Goal: Task Accomplishment & Management: Complete application form

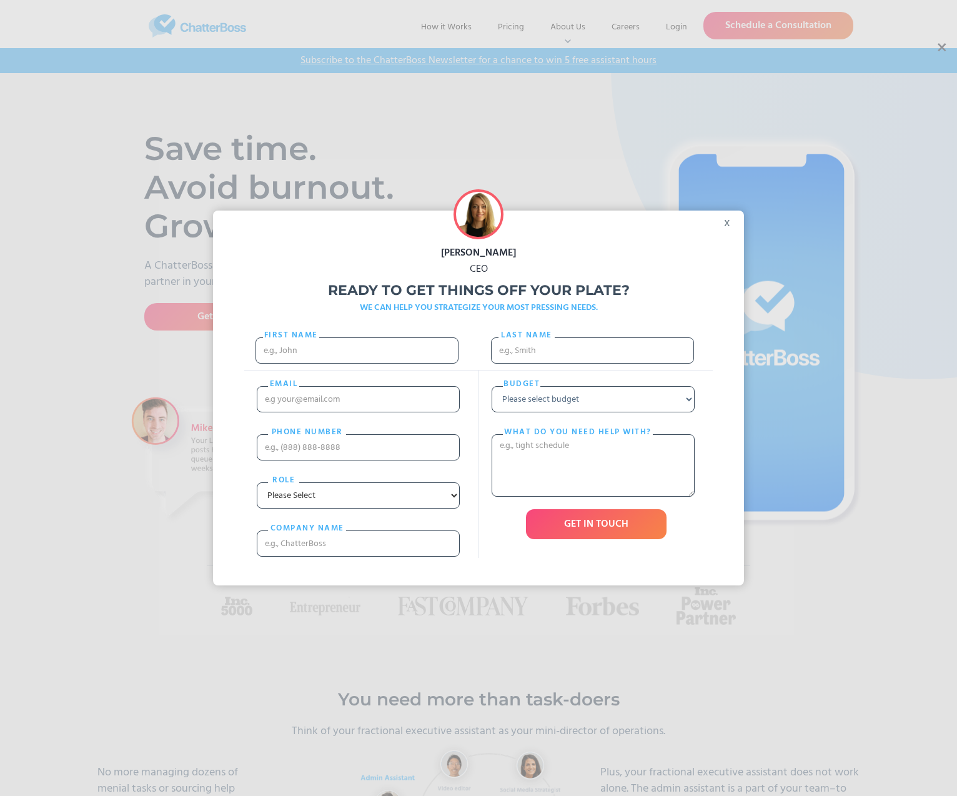
click at [728, 222] on div "x" at bounding box center [730, 219] width 28 height 19
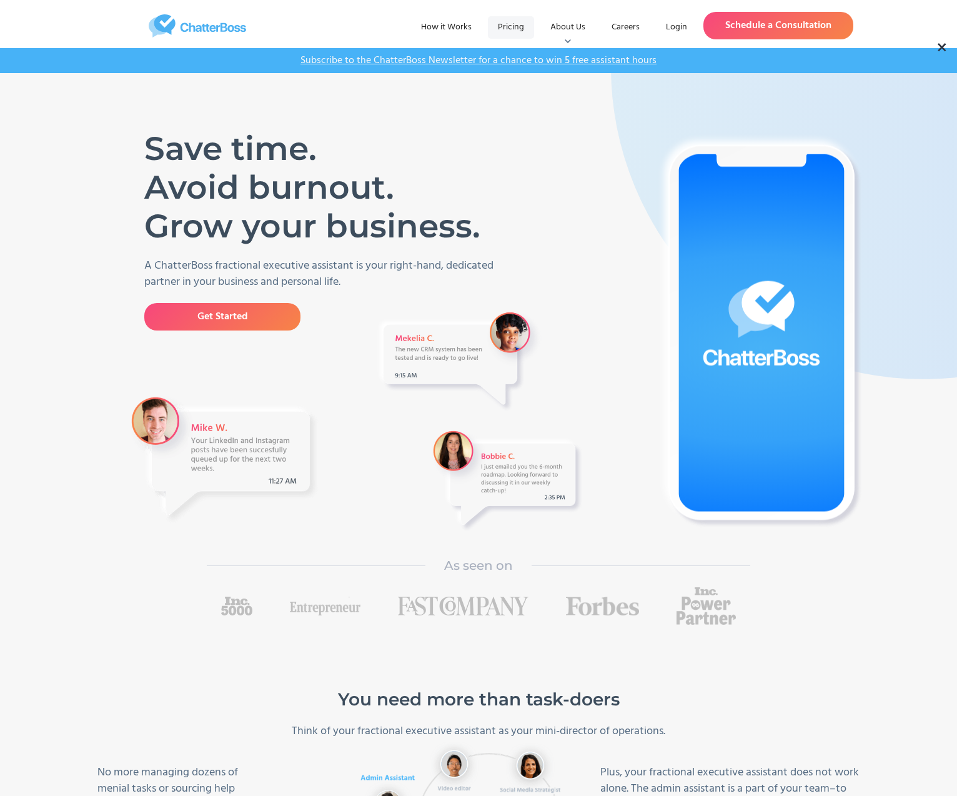
click at [521, 26] on link "Pricing" at bounding box center [511, 27] width 46 height 22
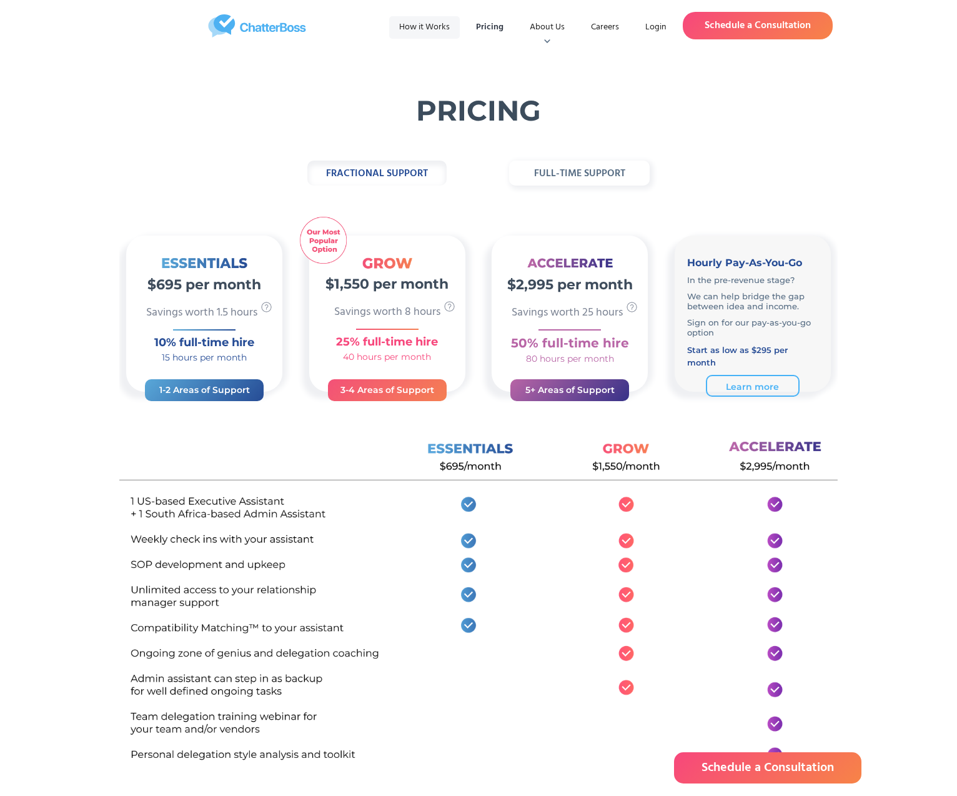
click at [427, 29] on link "How it Works" at bounding box center [424, 27] width 71 height 22
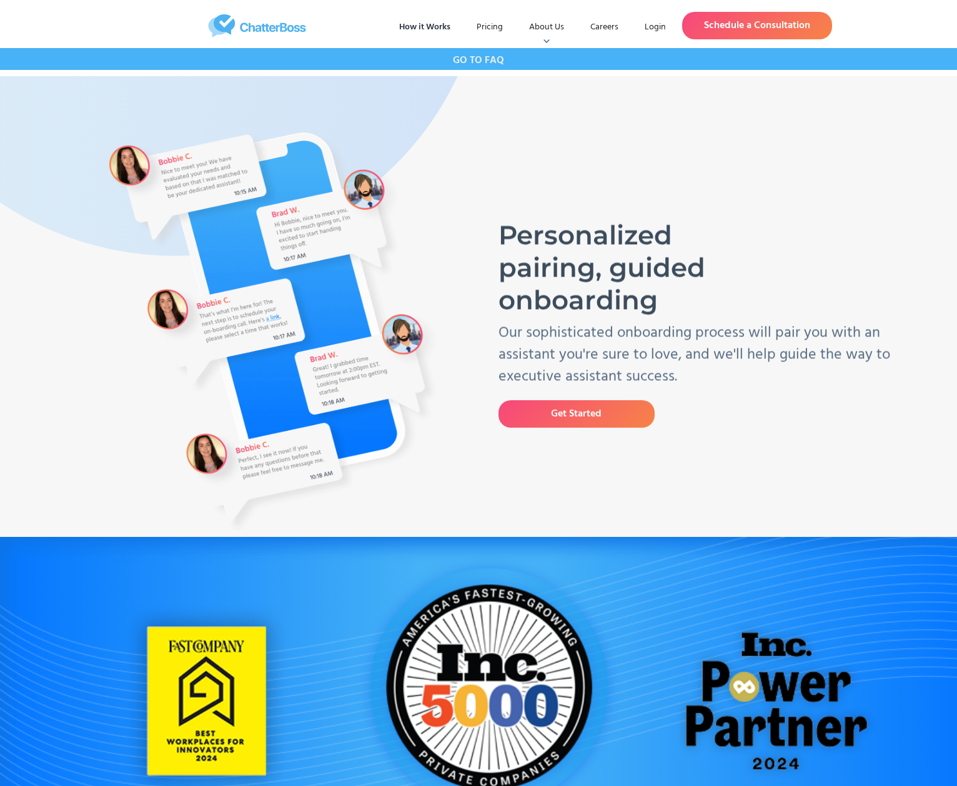
click at [488, 59] on strong "GO TO FAQ" at bounding box center [478, 60] width 51 height 16
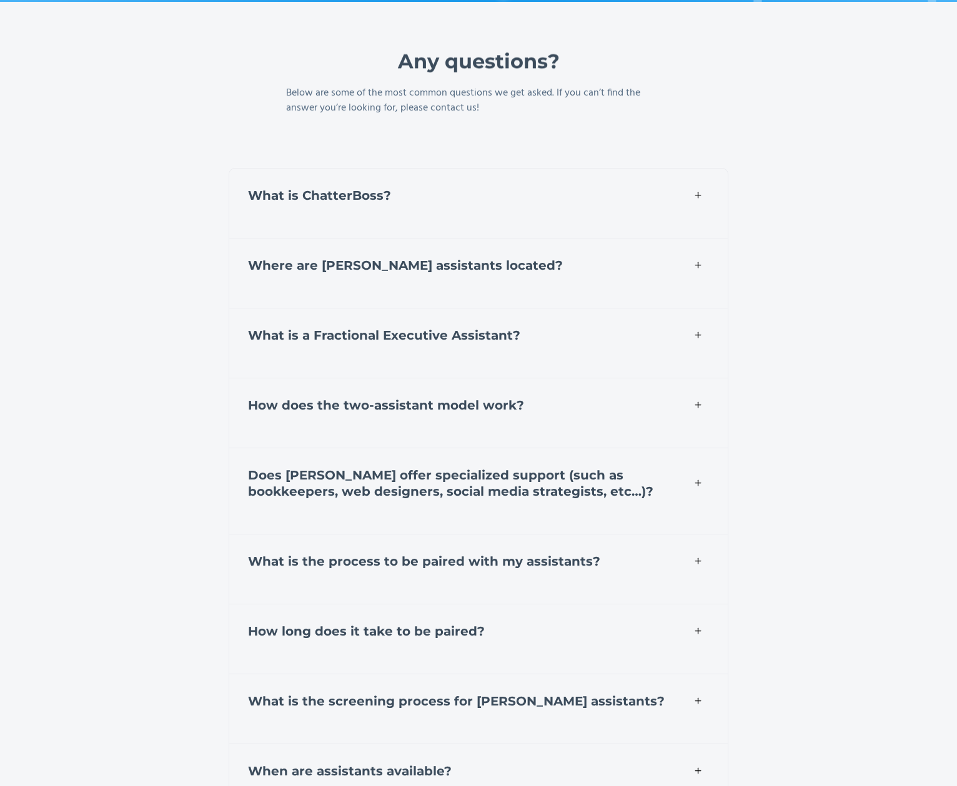
scroll to position [4168, 0]
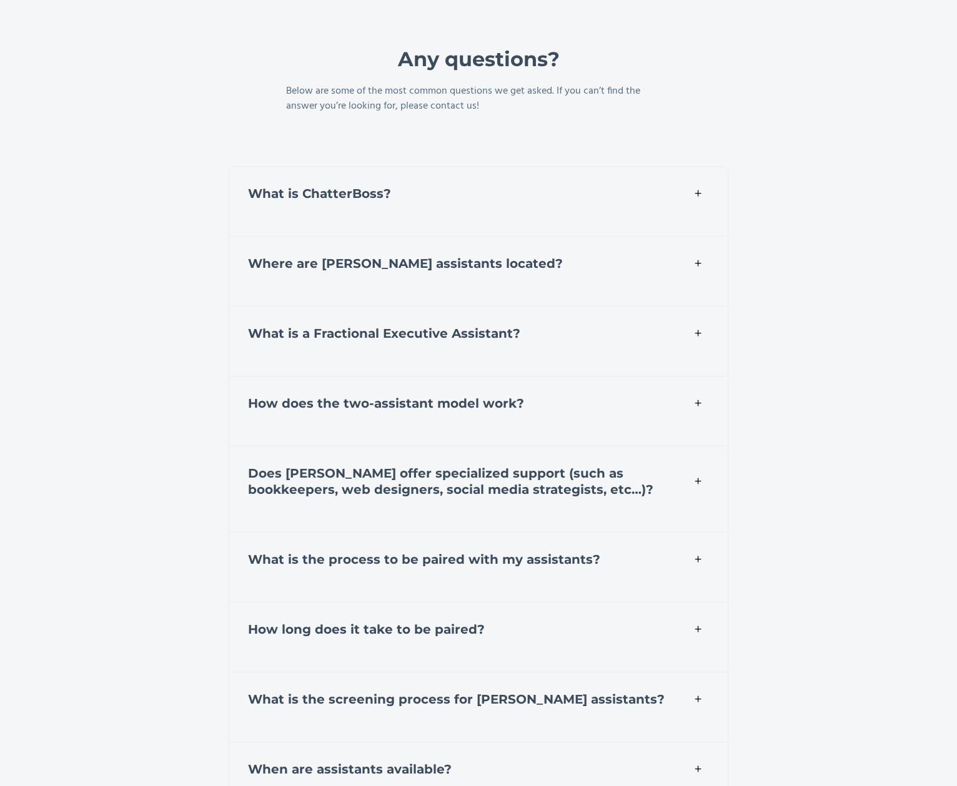
click at [374, 256] on strong "Where are ChatterBoss assistants located?" at bounding box center [405, 263] width 315 height 15
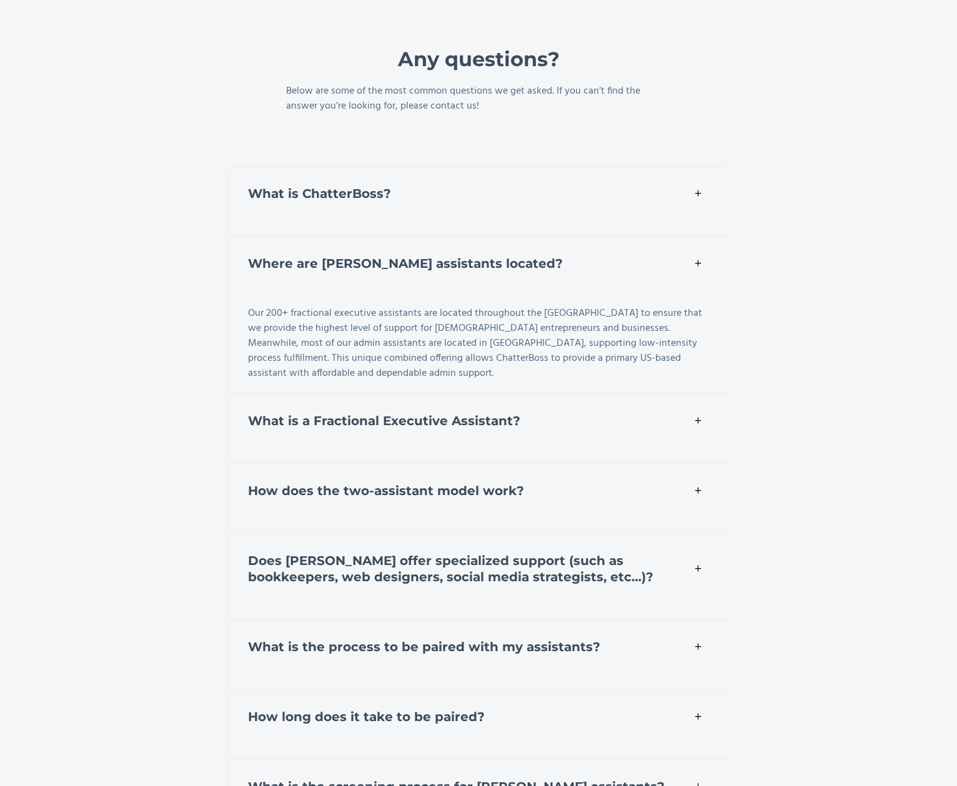
click at [374, 256] on strong "Where are ChatterBoss assistants located?" at bounding box center [405, 263] width 315 height 15
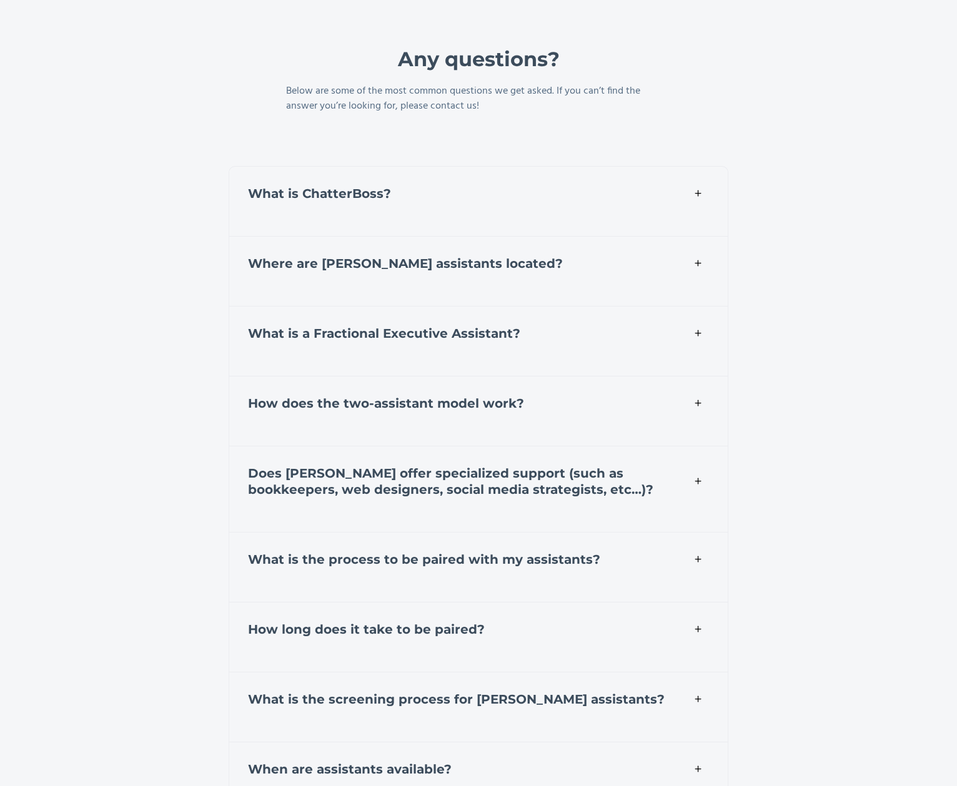
click at [367, 182] on div "What is ChatterBoss?" at bounding box center [479, 191] width 500 height 51
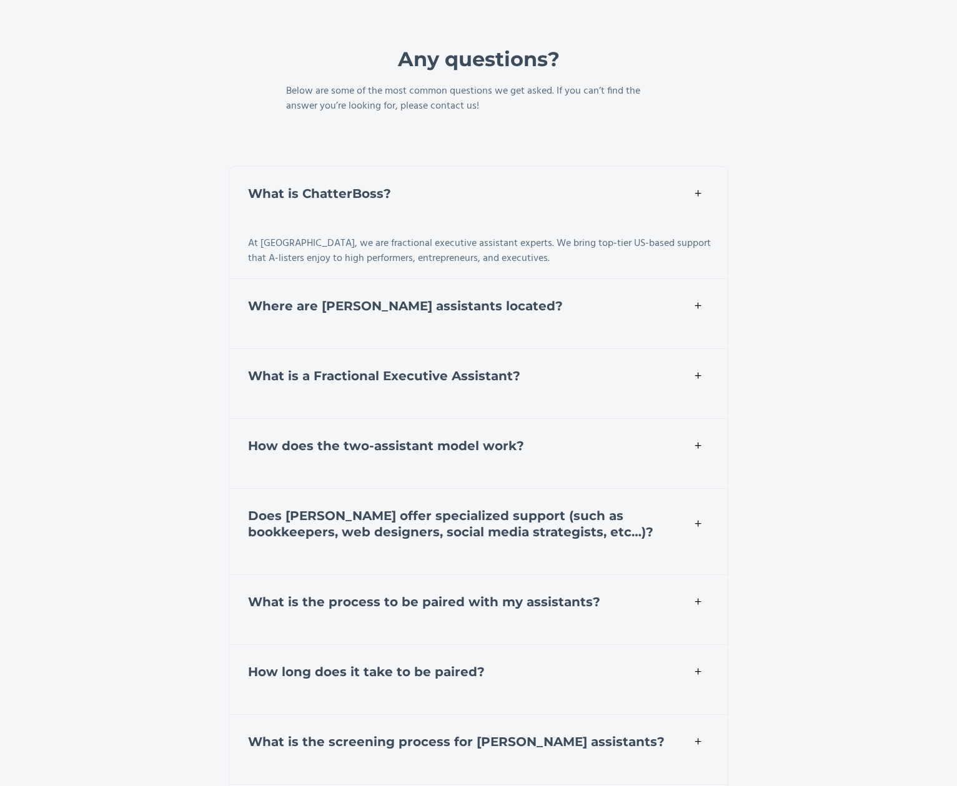
click at [367, 182] on div "What is ChatterBoss?" at bounding box center [479, 191] width 500 height 51
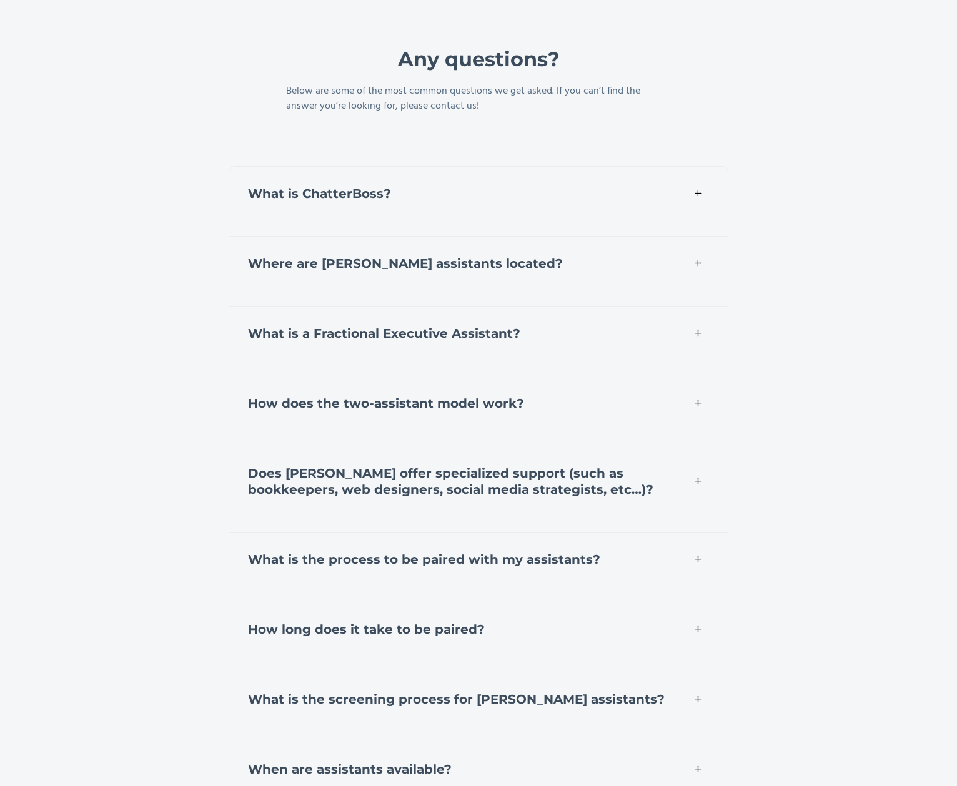
click at [377, 347] on div "What is a Fractional Executive Assistant?" at bounding box center [479, 331] width 500 height 51
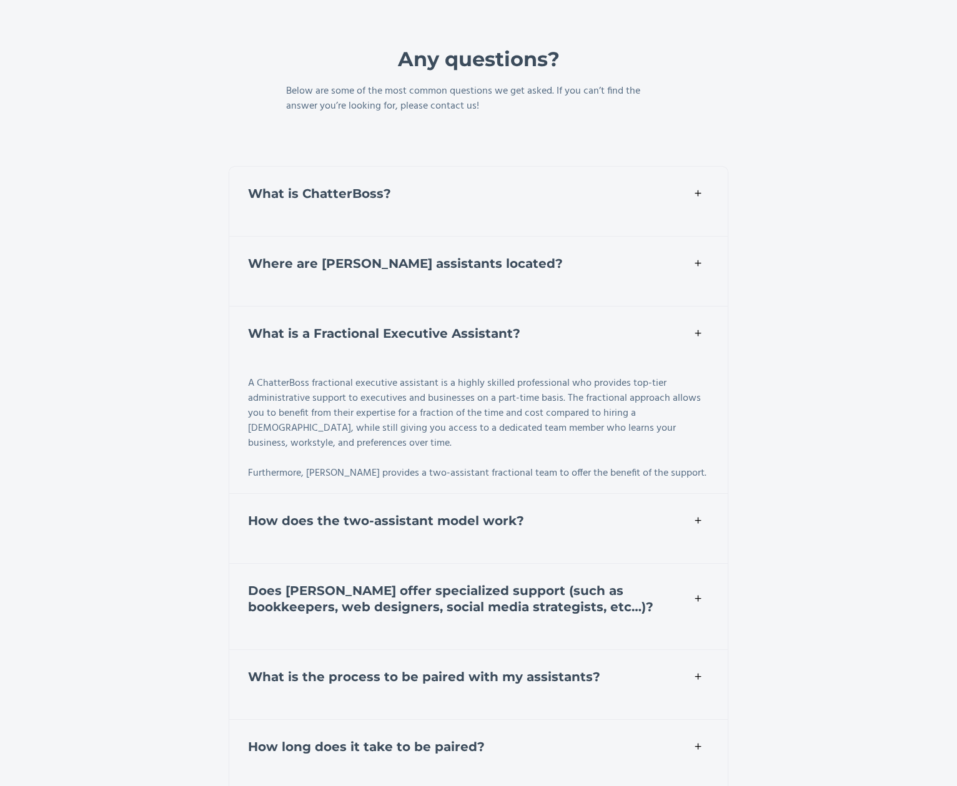
click at [377, 347] on div "What is a Fractional Executive Assistant?" at bounding box center [479, 331] width 500 height 51
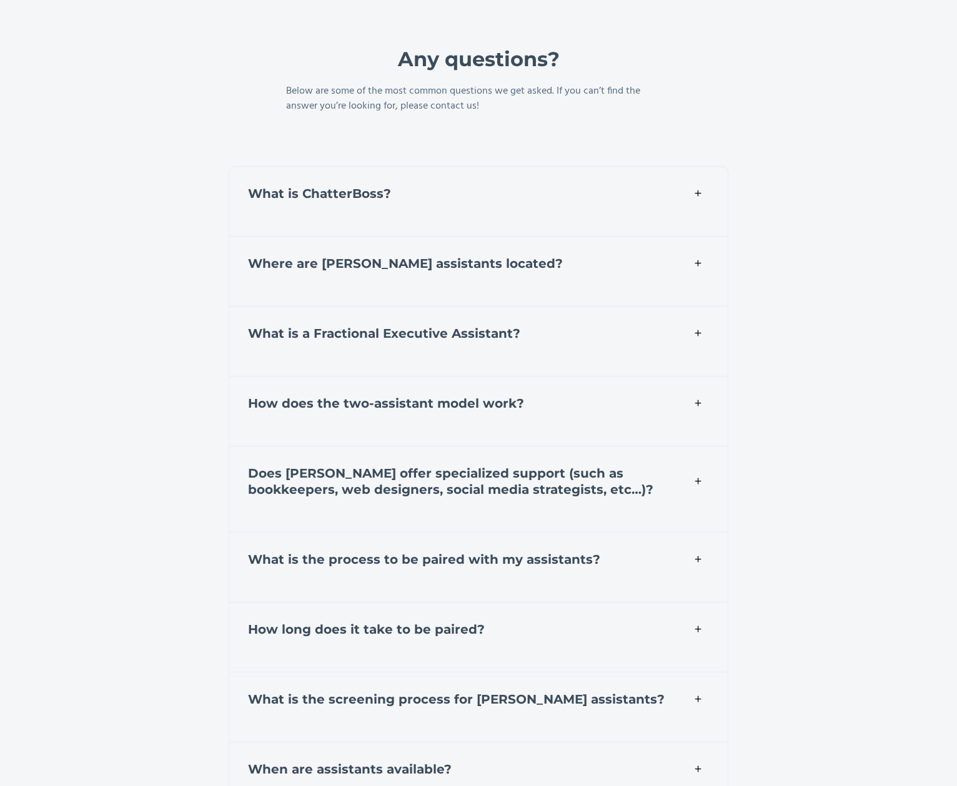
click at [375, 407] on strong "How does the two-assistant model work?" at bounding box center [386, 403] width 276 height 15
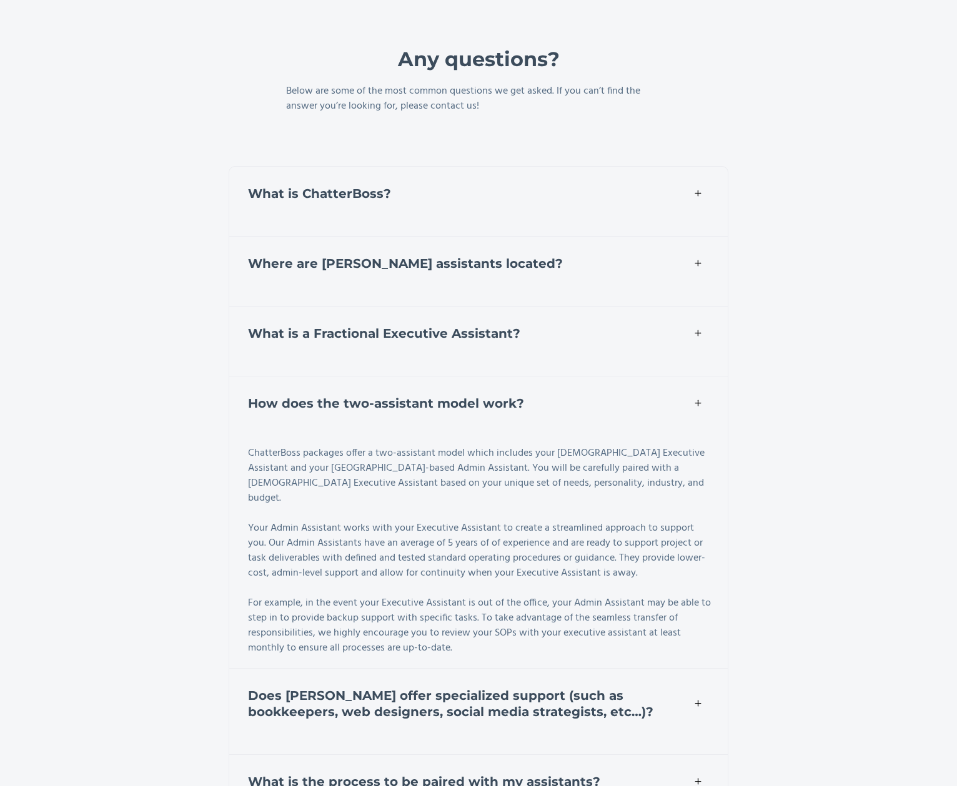
click at [375, 407] on strong "How does the two-assistant model work?" at bounding box center [386, 403] width 276 height 15
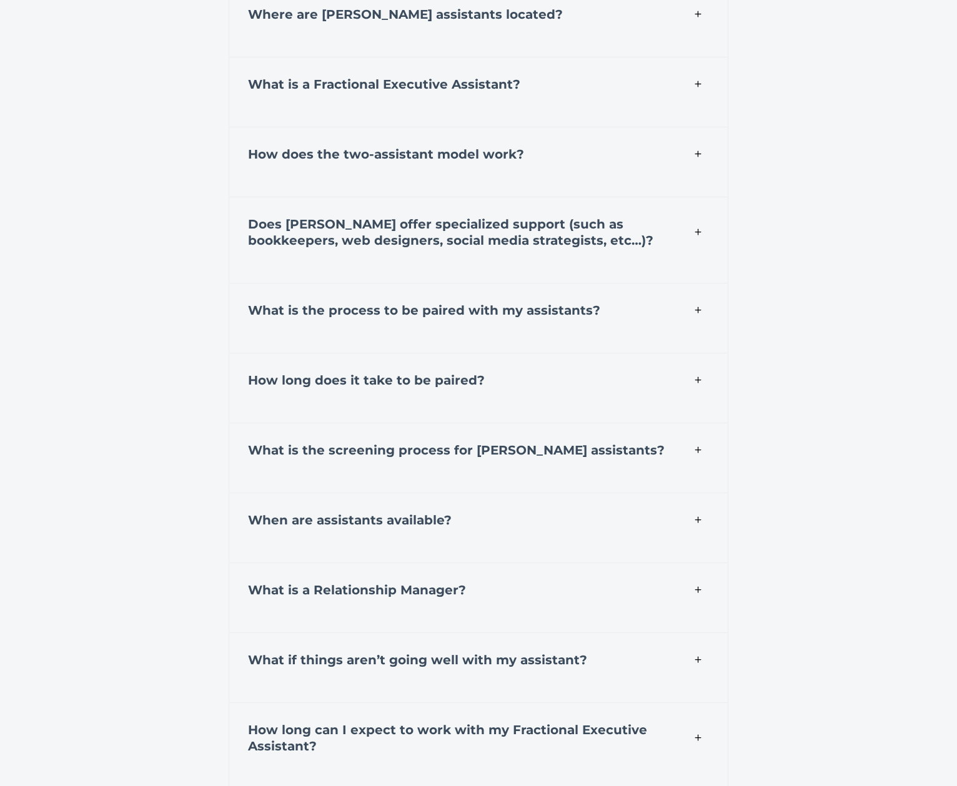
scroll to position [4418, 0]
click at [437, 243] on strong "Does ChatterBoss offer specialized support (such as bookkeepers, web designers,…" at bounding box center [450, 231] width 405 height 31
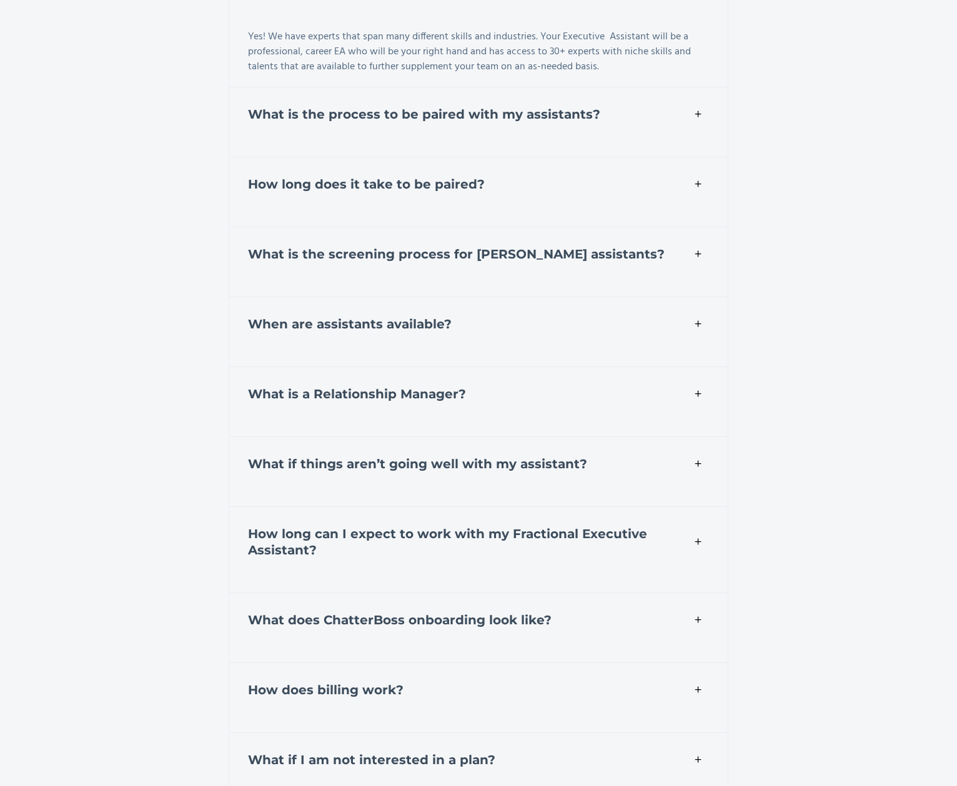
scroll to position [4730, 0]
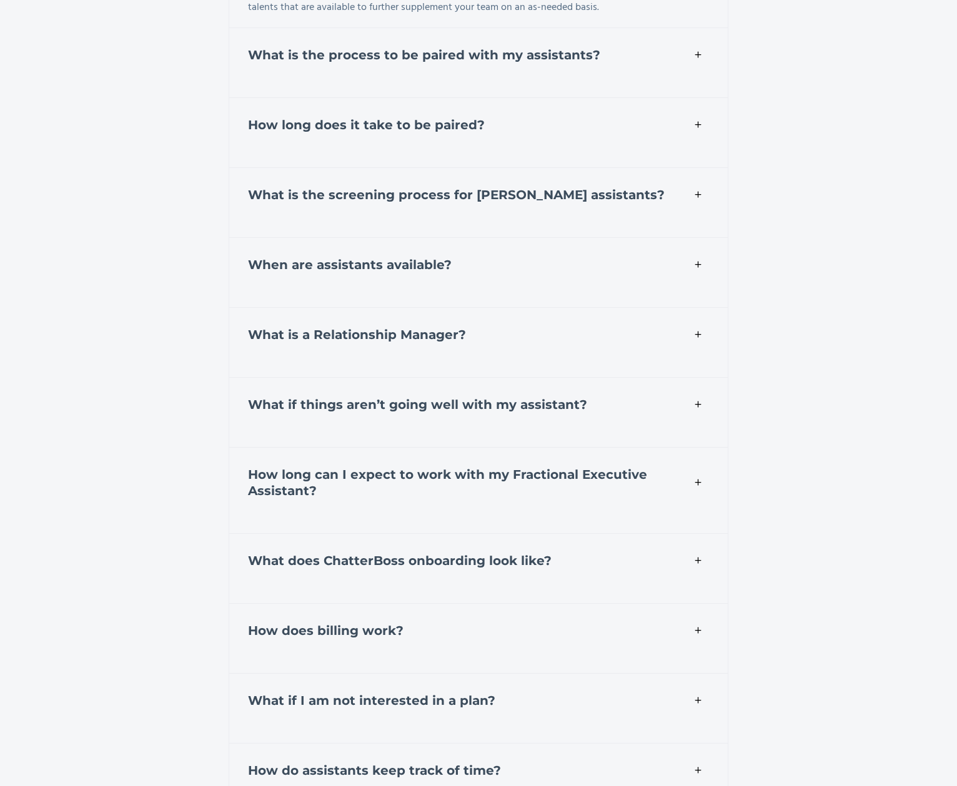
click at [377, 209] on div "What is the screening process for ChatterBoss assistants?" at bounding box center [479, 192] width 500 height 51
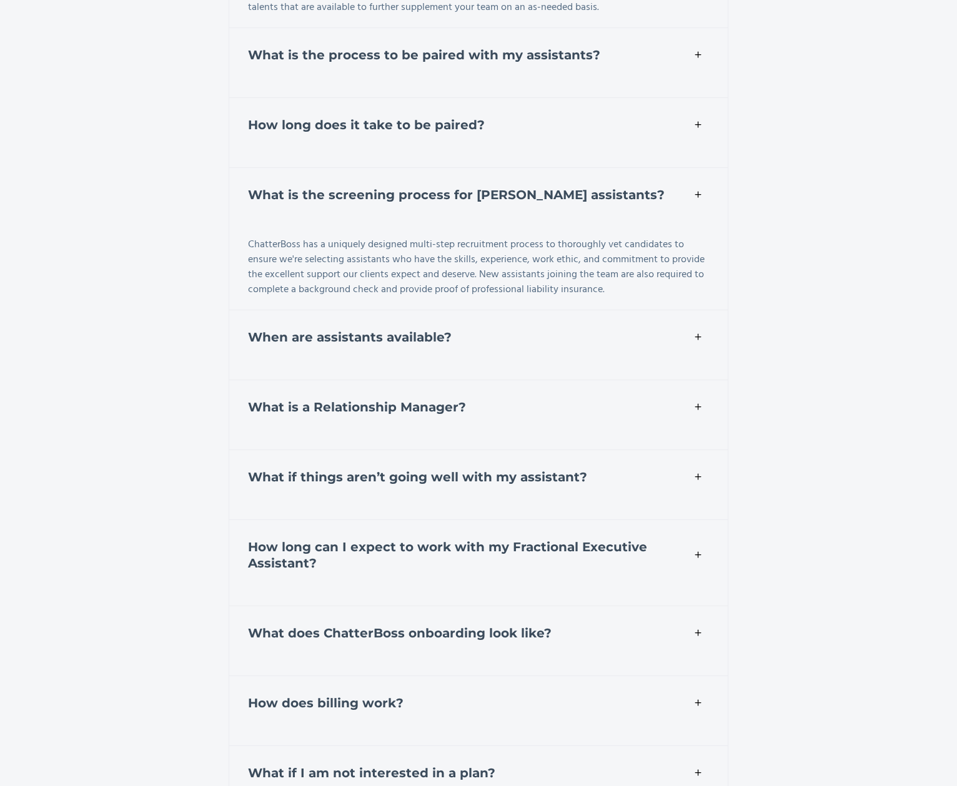
click at [388, 340] on strong "When are assistants available?" at bounding box center [350, 337] width 204 height 15
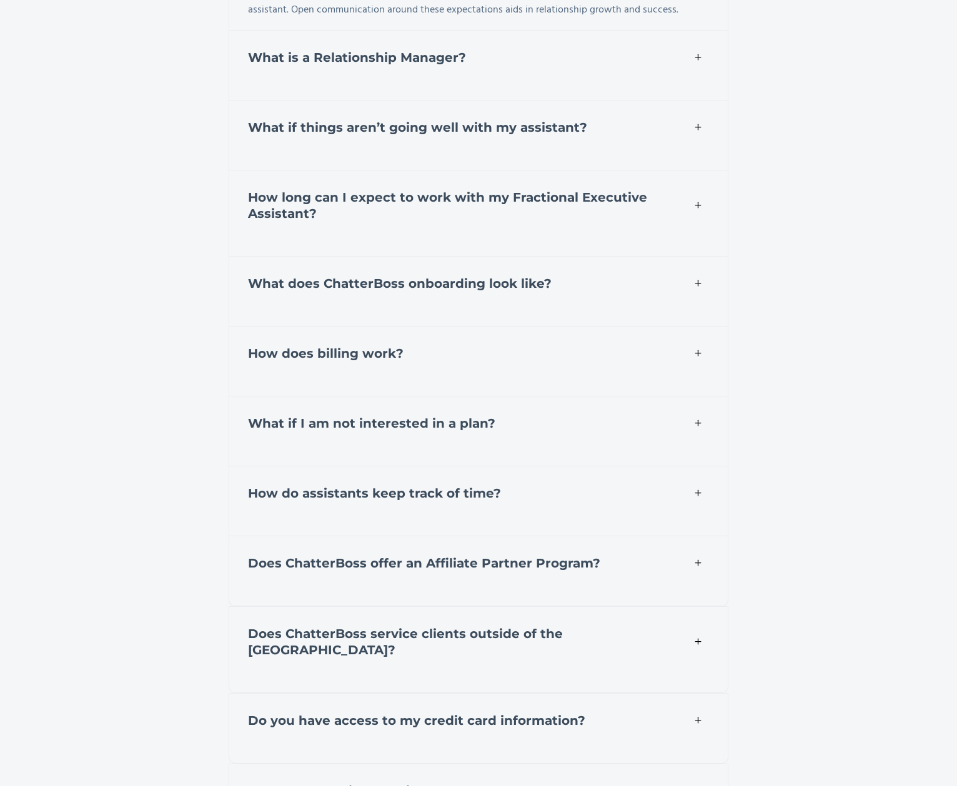
scroll to position [5293, 0]
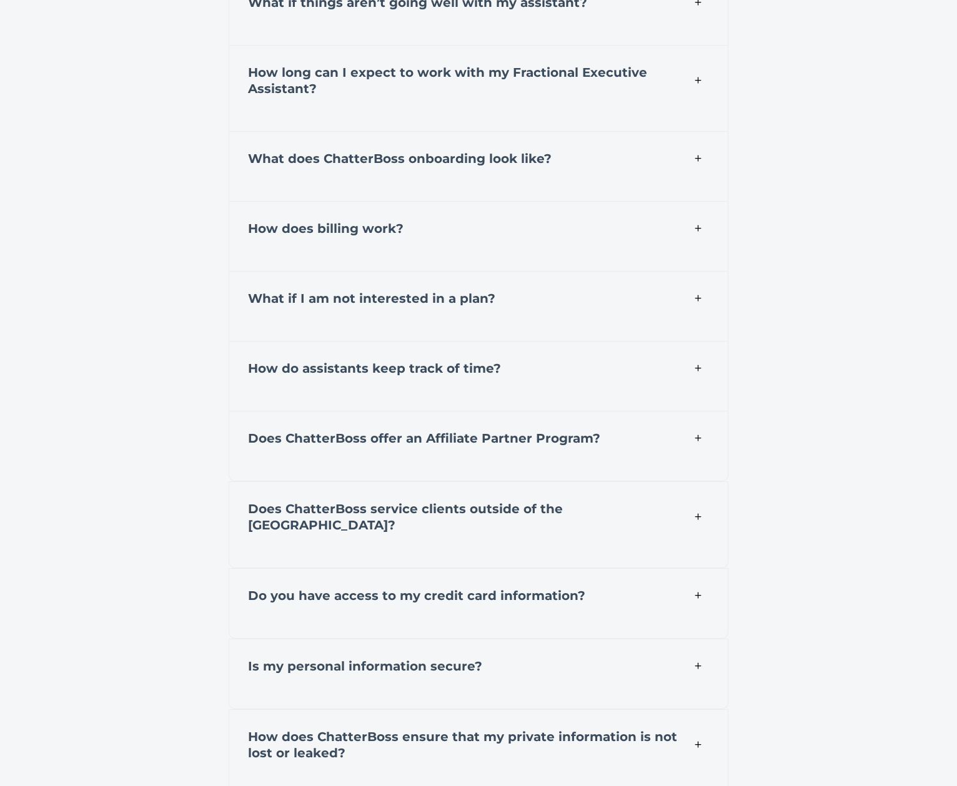
click at [479, 438] on strong "Does ChatterBoss offer an Affiliate Partner Program?" at bounding box center [424, 438] width 352 height 15
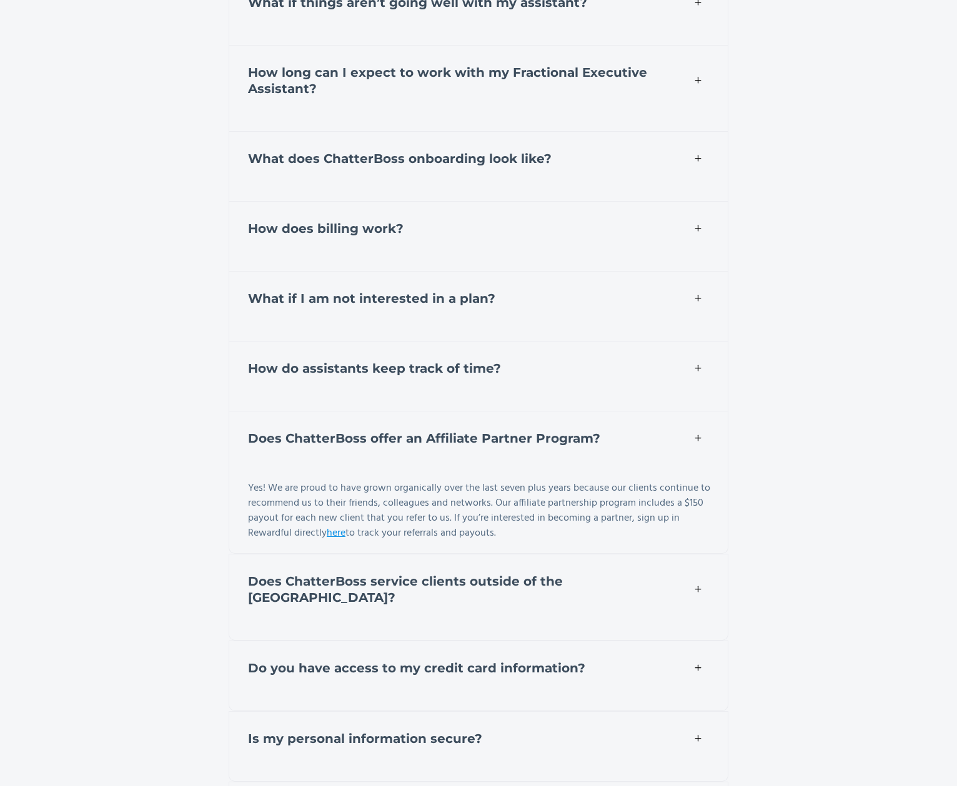
click at [479, 438] on strong "Does ChatterBoss offer an Affiliate Partner Program?" at bounding box center [424, 438] width 352 height 15
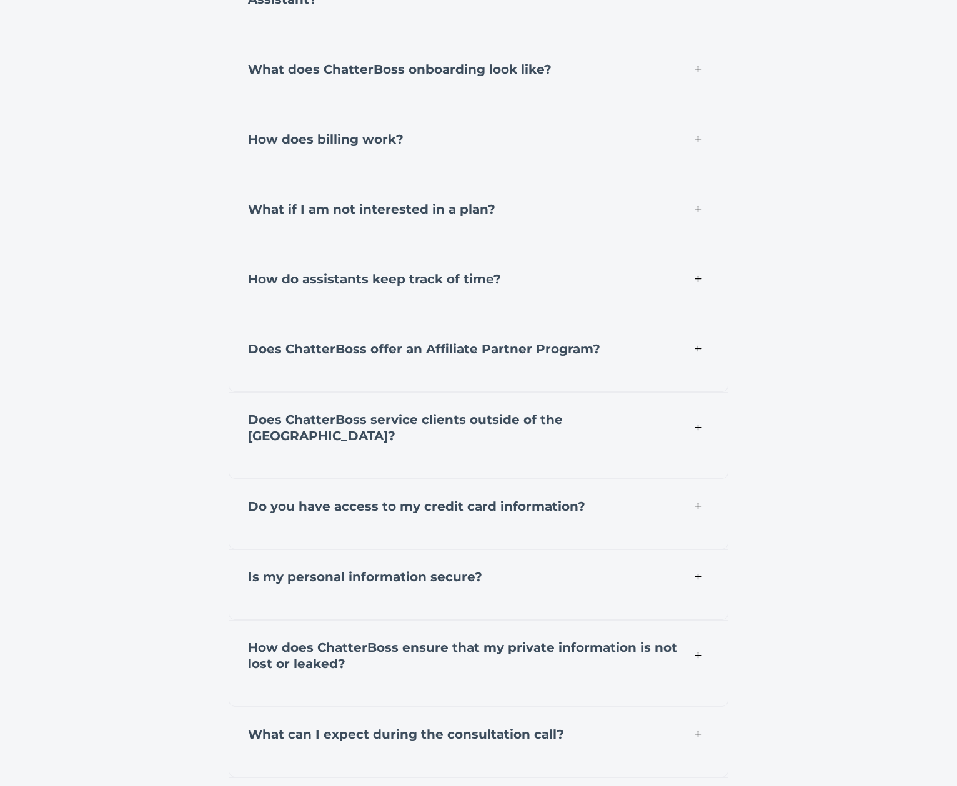
scroll to position [5417, 0]
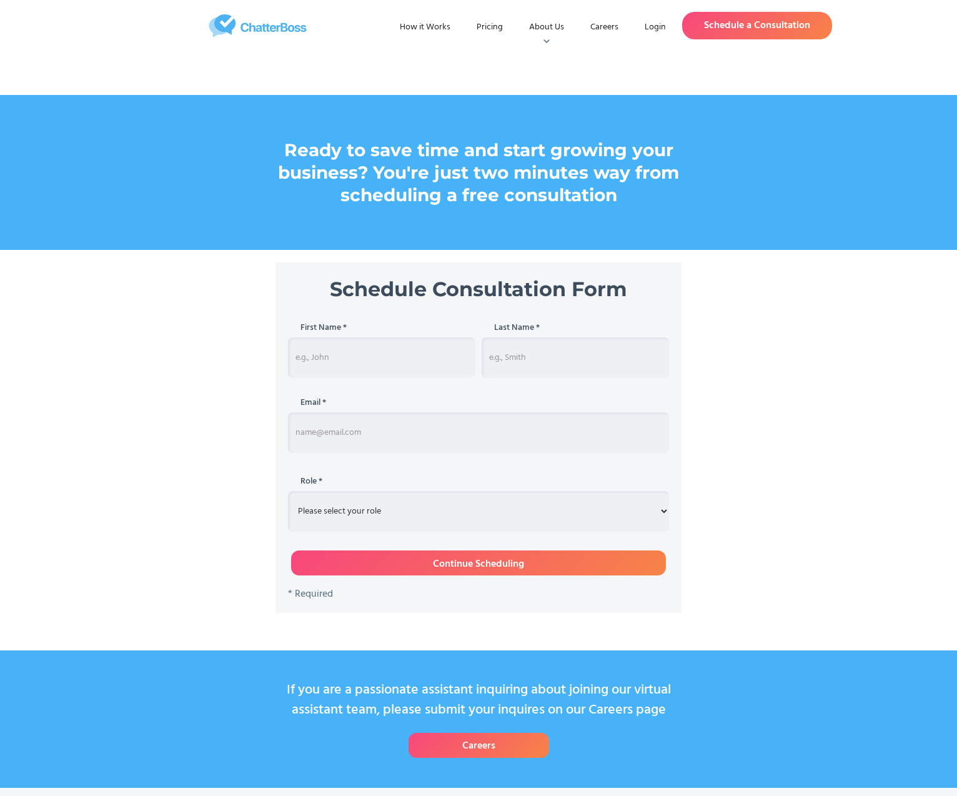
click at [374, 355] on input "Schedule Consultation" at bounding box center [381, 357] width 187 height 41
type input "Tara"
type input "Conover"
type input "tara.conover@getforesight.com"
click at [497, 520] on select "Please select your role Entrepreneur Executive Assistant Other" at bounding box center [478, 511] width 381 height 41
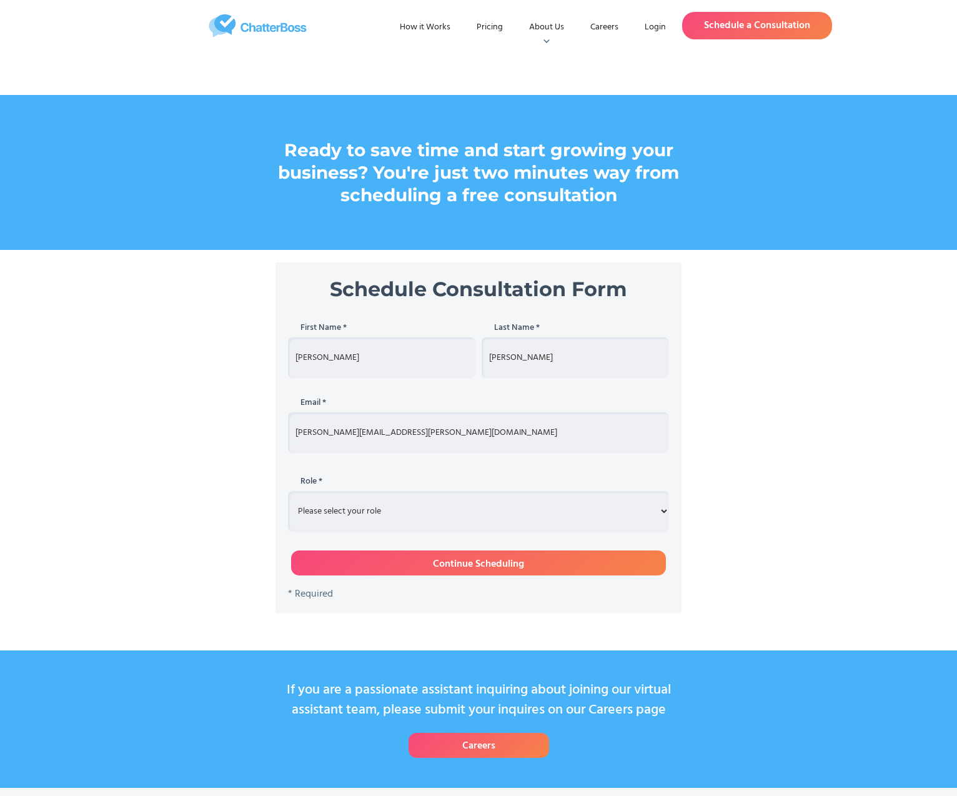
select select "Executive"
click at [288, 491] on select "Please select your role Entrepreneur Executive Assistant Other" at bounding box center [478, 511] width 381 height 41
click at [423, 555] on input "Continue Scheduling" at bounding box center [478, 562] width 375 height 25
type input "Please wait..."
type input "Tara"
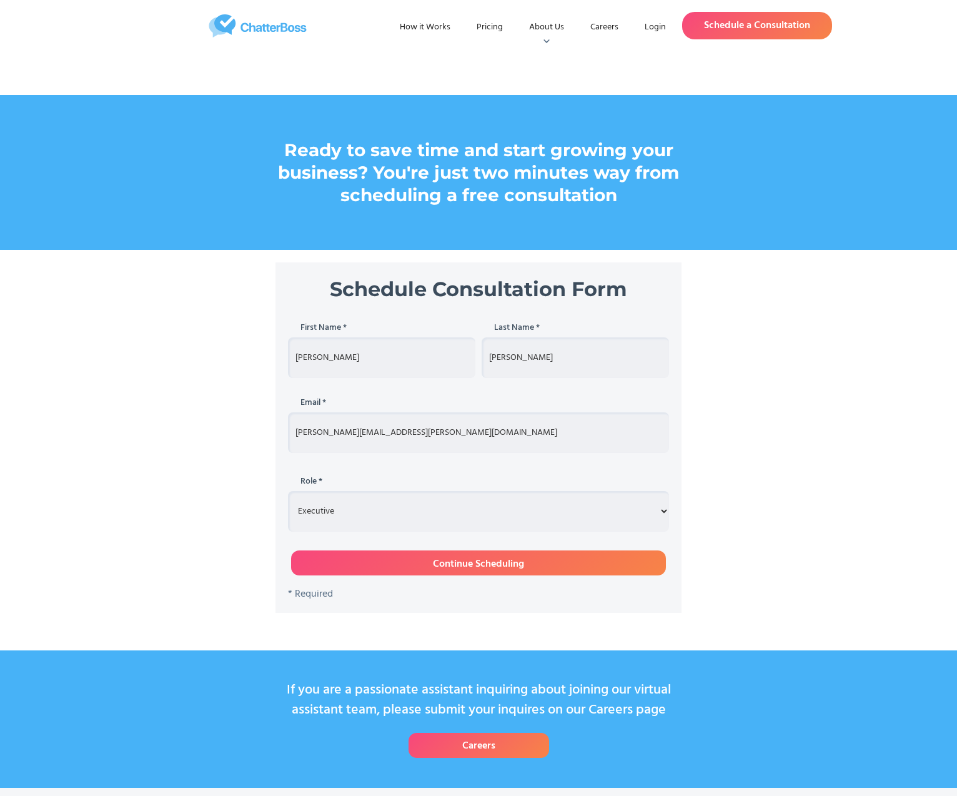
type input "Conover"
type input "tara.conover@getforesight.com"
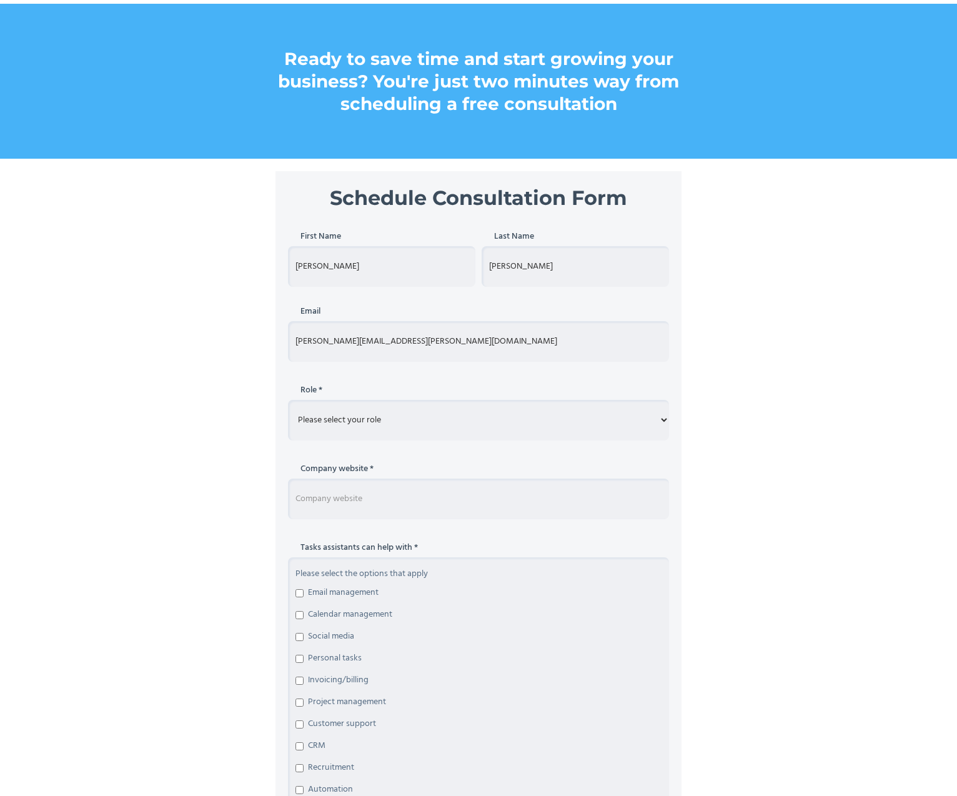
scroll to position [125, 0]
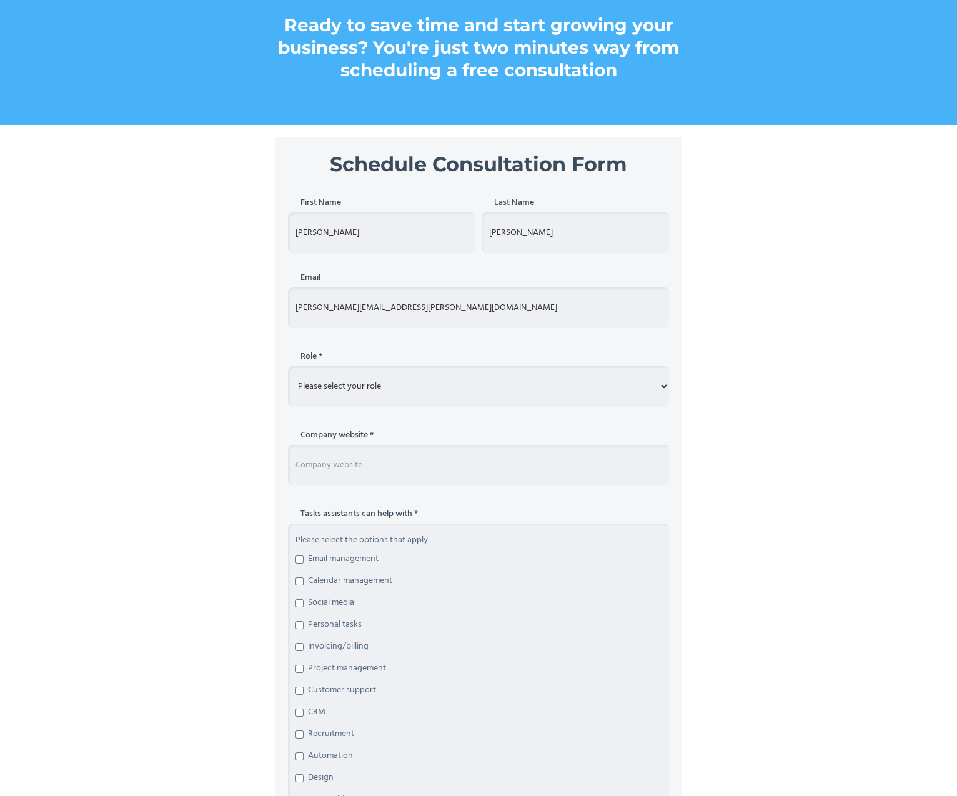
click at [346, 364] on div "Role * Please select your role Entrepreneur Executive Assistant Other" at bounding box center [478, 378] width 381 height 69
click at [351, 380] on select "Please select your role Entrepreneur Executive Assistant Other" at bounding box center [478, 386] width 381 height 41
select select "Another option"
click at [288, 366] on select "Please select your role Entrepreneur Executive Assistant Other" at bounding box center [478, 386] width 381 height 41
click at [121, 431] on div "Step 1 of 3 Schedule Consultation Form First Name Tara Last Name Conover Email …" at bounding box center [478, 779] width 957 height 1285
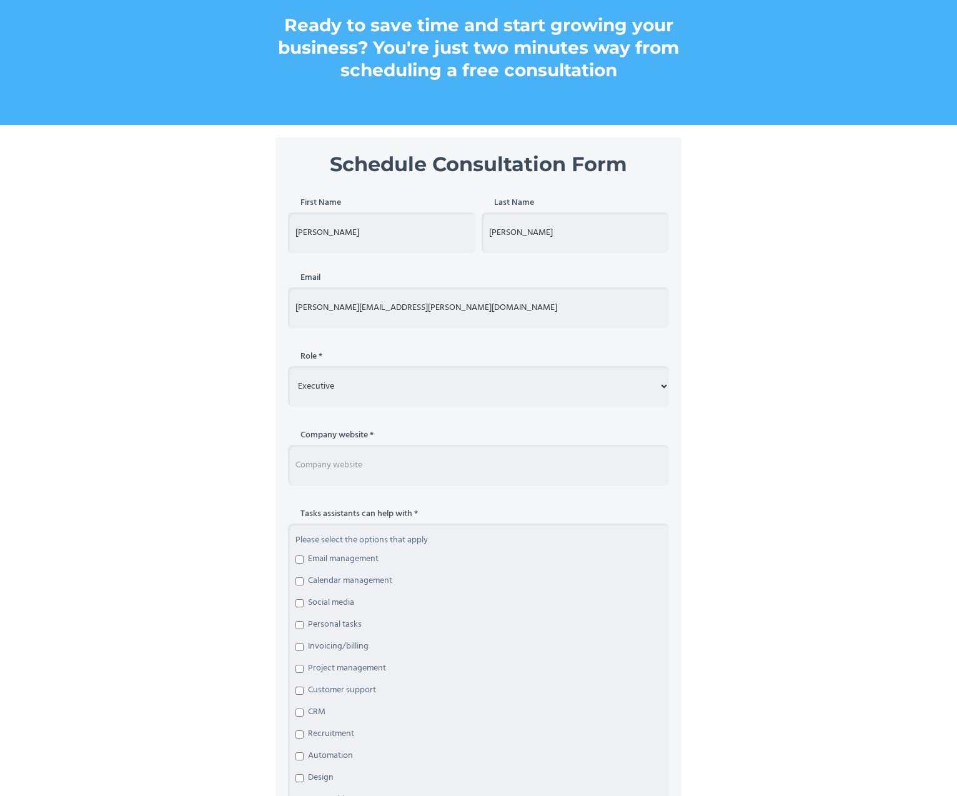
click at [378, 469] on input "Schedule Consultation Form" at bounding box center [478, 465] width 381 height 41
type input "getforesight.com"
click at [739, 566] on div "Step 1 of 3 Schedule Consultation Form First Name Tara Last Name Conover Email …" at bounding box center [478, 779] width 957 height 1285
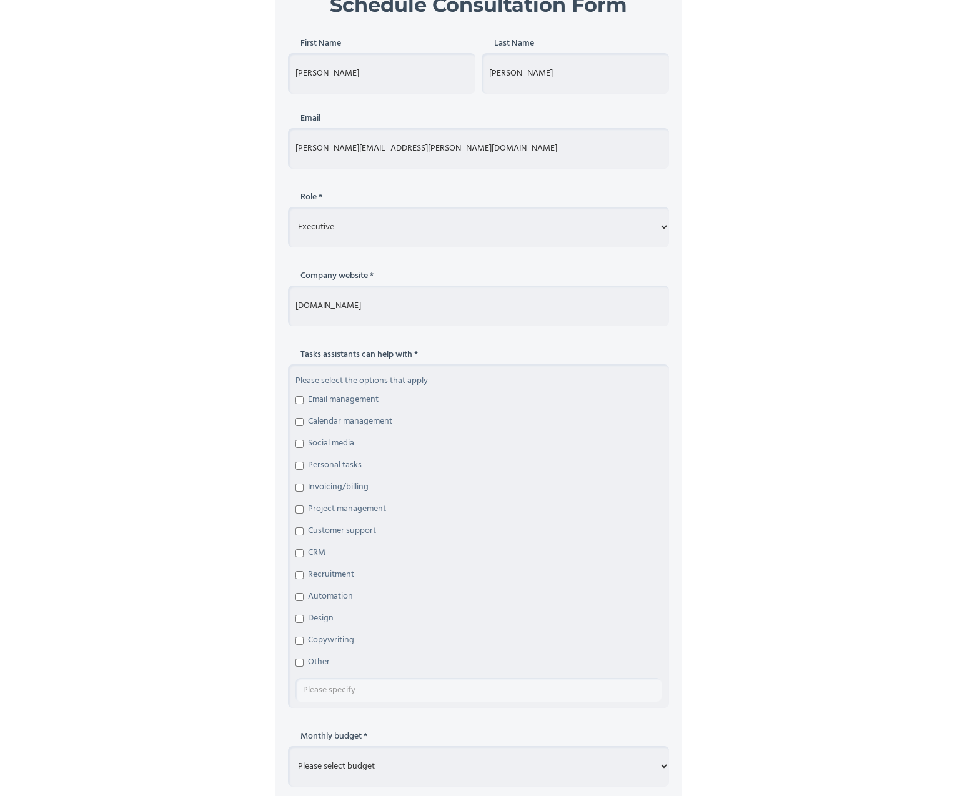
scroll to position [375, 0]
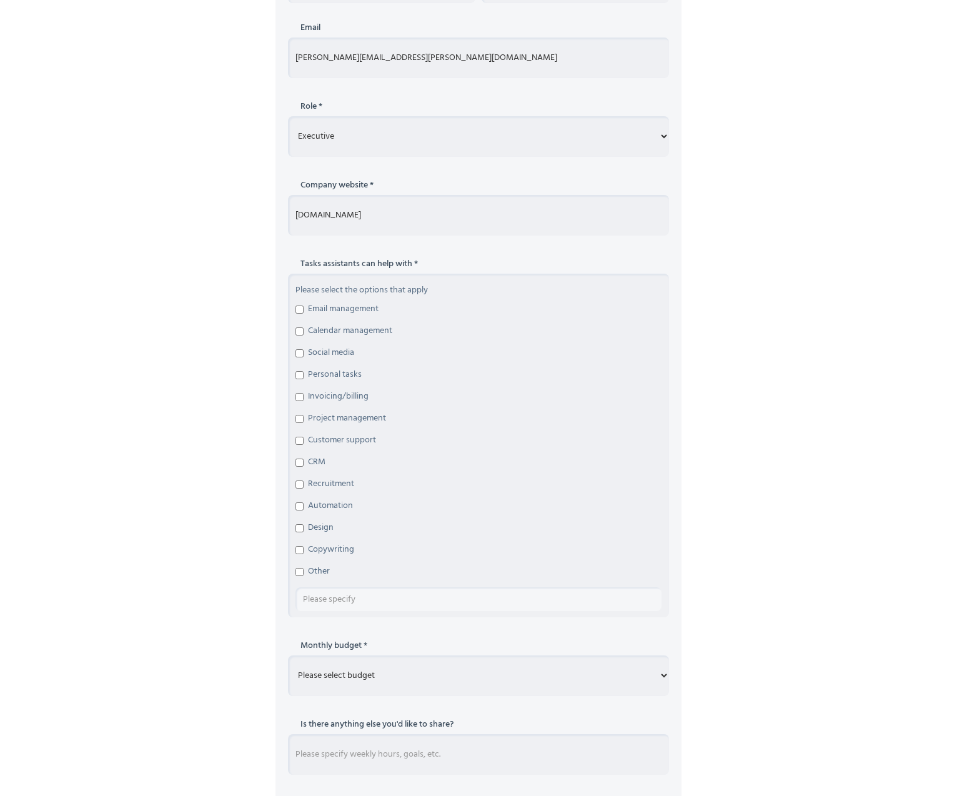
click at [338, 304] on span "Email management" at bounding box center [343, 309] width 71 height 12
click at [304, 305] on input "Email management" at bounding box center [299, 309] width 8 height 8
checkbox input "true"
click at [344, 326] on span "Calendar management" at bounding box center [350, 331] width 84 height 12
click at [304, 327] on input "Calendar management" at bounding box center [299, 331] width 8 height 8
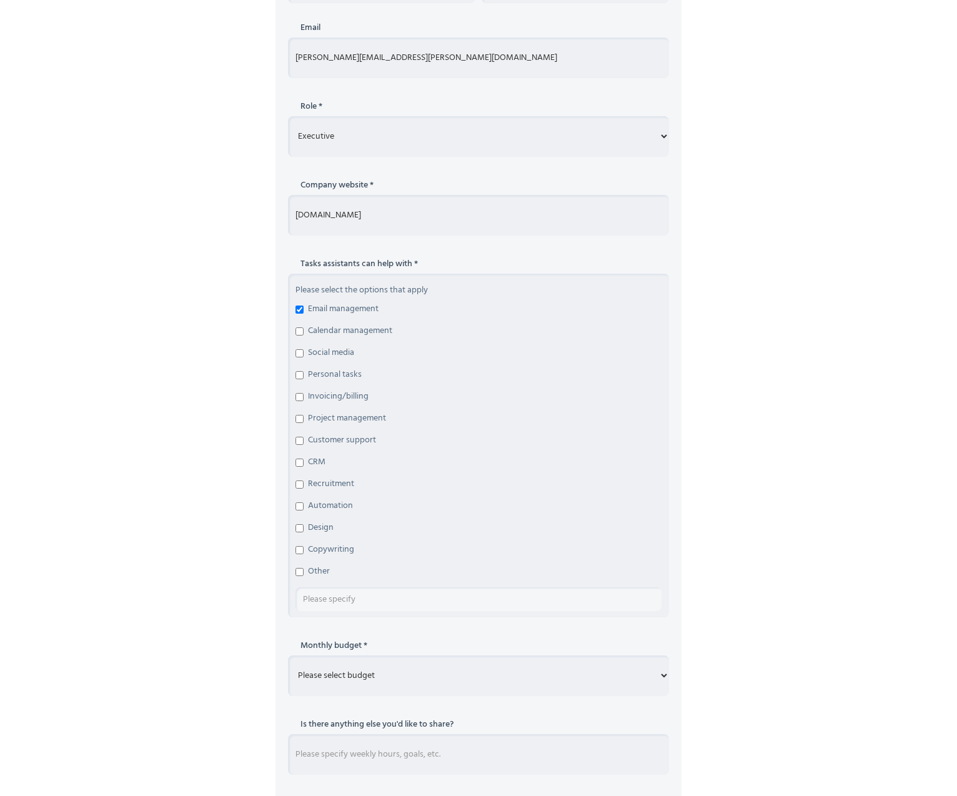
checkbox input "true"
click at [347, 374] on span "Personal tasks" at bounding box center [335, 374] width 54 height 12
click at [304, 374] on input "Personal tasks" at bounding box center [299, 375] width 8 height 8
checkbox input "true"
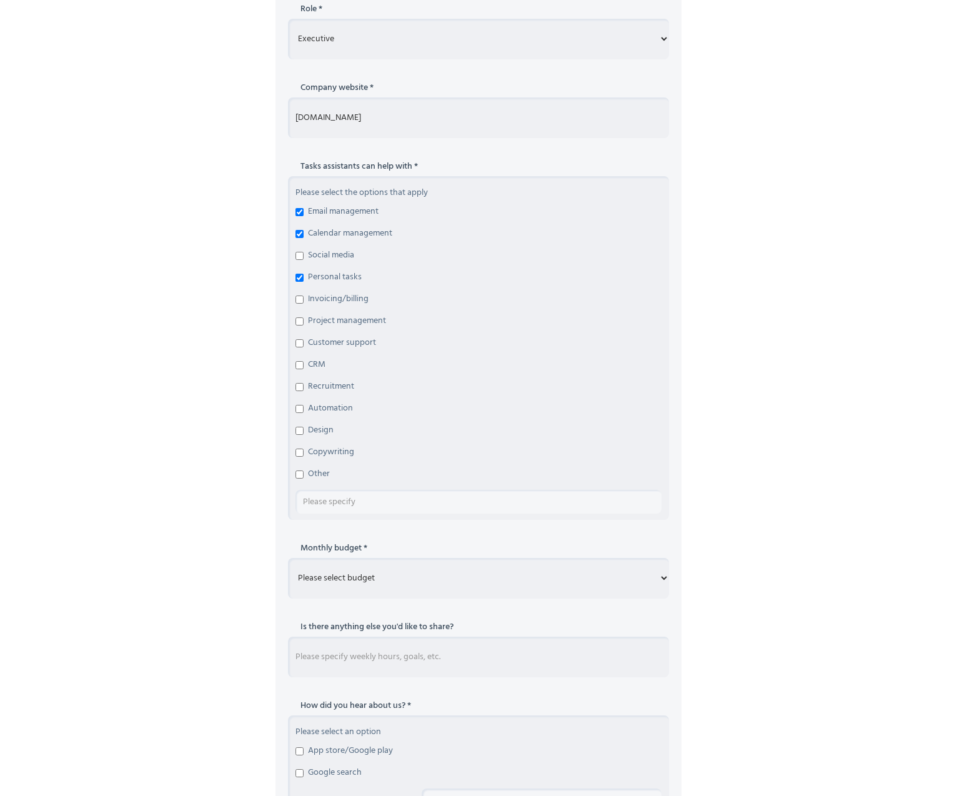
scroll to position [500, 0]
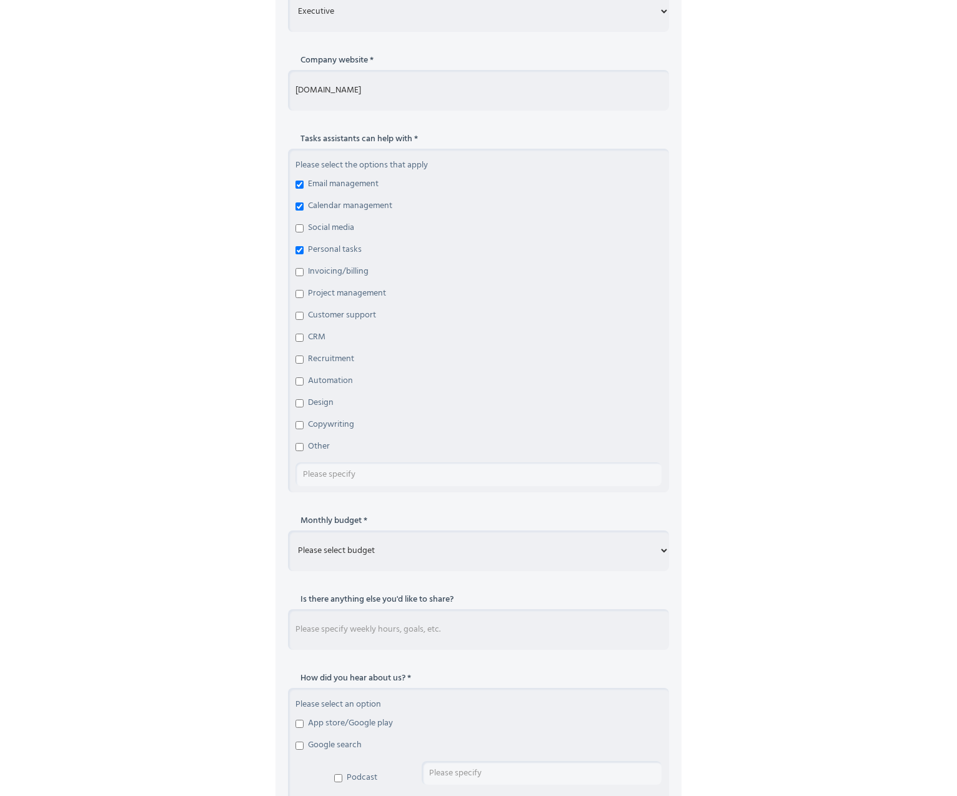
click at [384, 475] on input "Schedule Consultation Form" at bounding box center [478, 474] width 366 height 24
type input "Travel planning, business meeting coordination"
click at [299, 445] on input "Other" at bounding box center [299, 447] width 8 height 8
checkbox input "true"
click at [149, 438] on div "Step 1 of 3 Schedule Consultation Form First Name Tara Last Name Conover Email …" at bounding box center [478, 405] width 957 height 1285
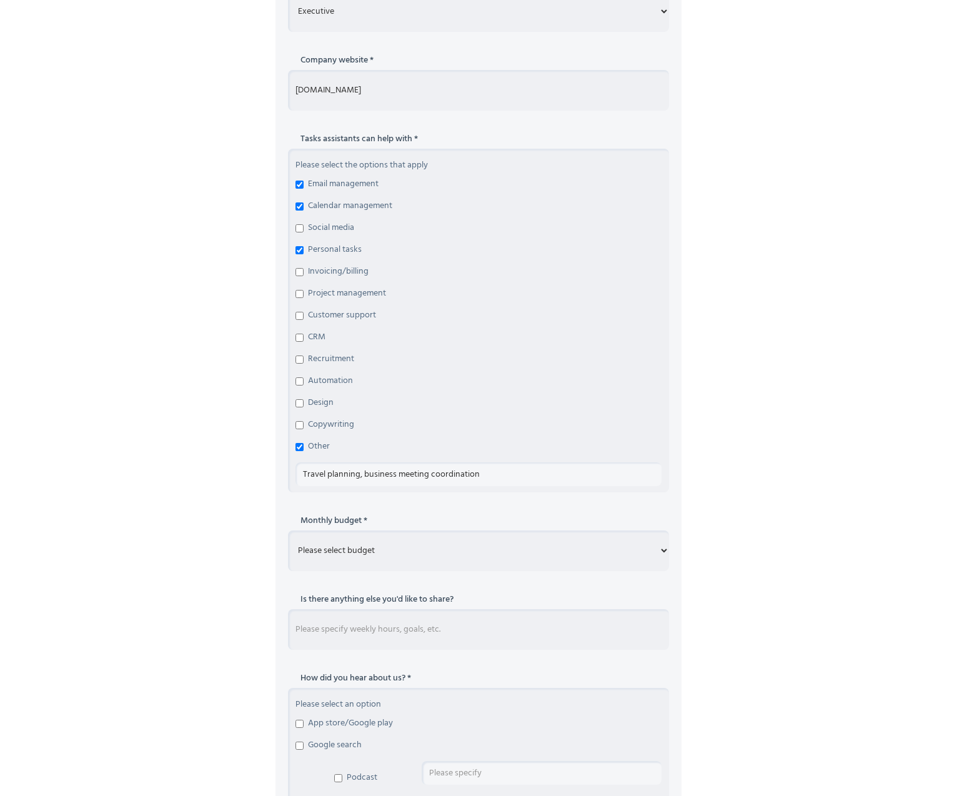
click at [348, 291] on span "Project management" at bounding box center [347, 293] width 78 height 12
click at [304, 291] on input "Project management" at bounding box center [299, 294] width 8 height 8
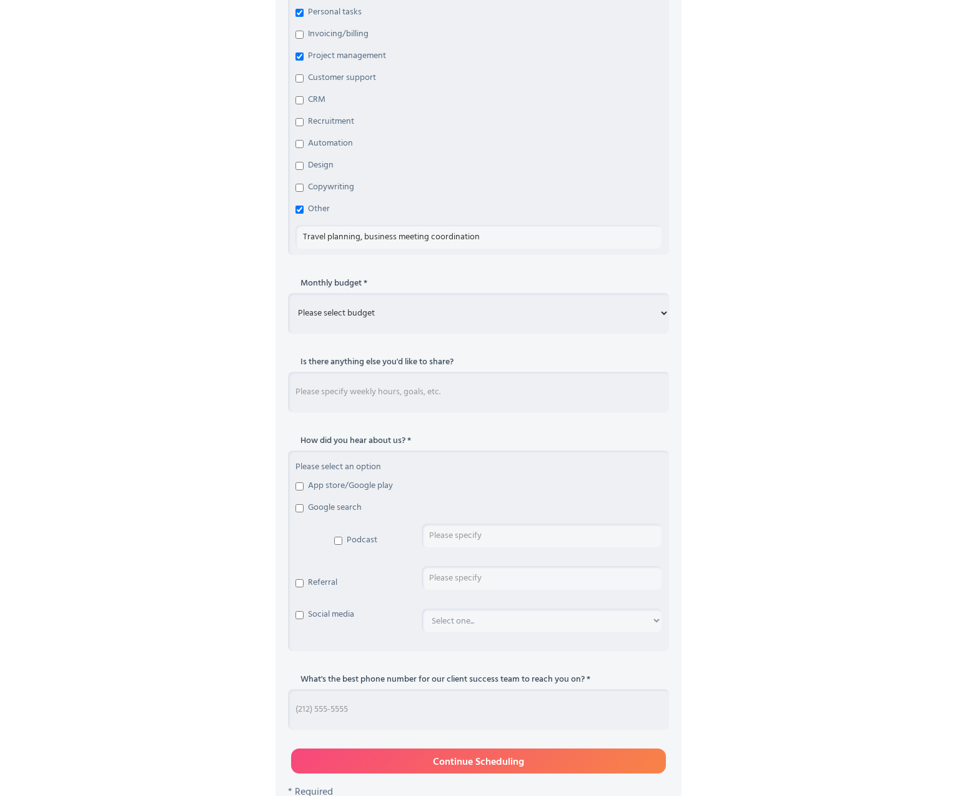
scroll to position [749, 0]
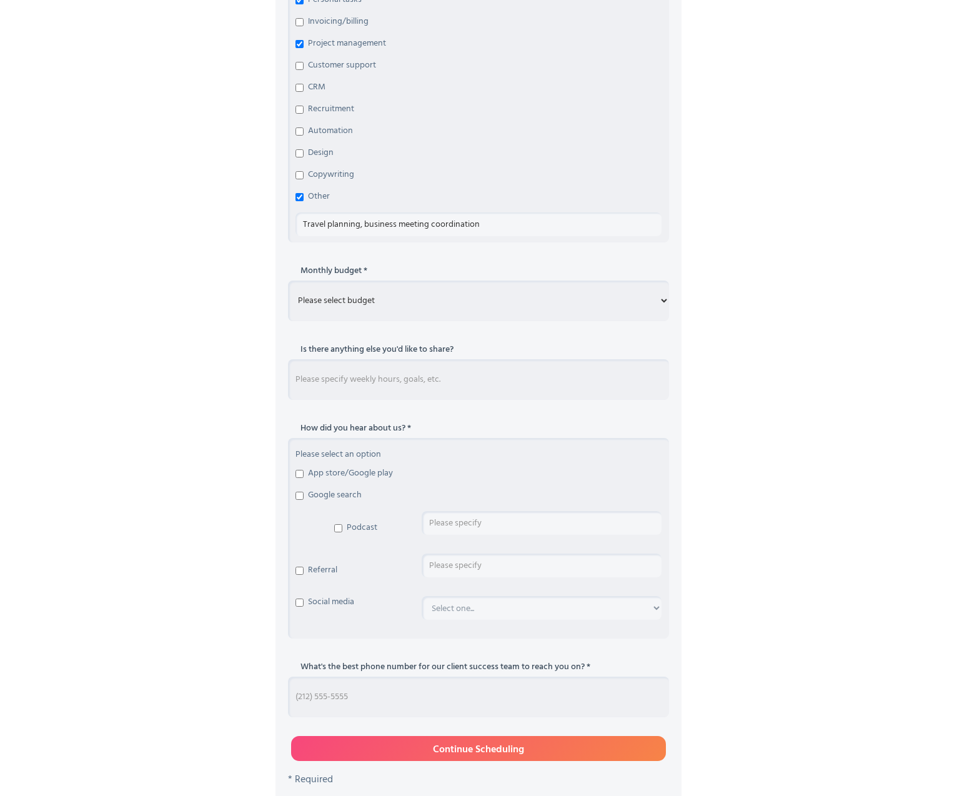
click at [342, 43] on span "Project management" at bounding box center [347, 43] width 78 height 12
click at [304, 43] on input "Project management" at bounding box center [299, 44] width 8 height 8
checkbox input "false"
click at [462, 300] on select "Please select budget Under $700 $700 - $1500 $1500 - $3000 $3000+" at bounding box center [478, 300] width 381 height 41
select select "$700 - $1500"
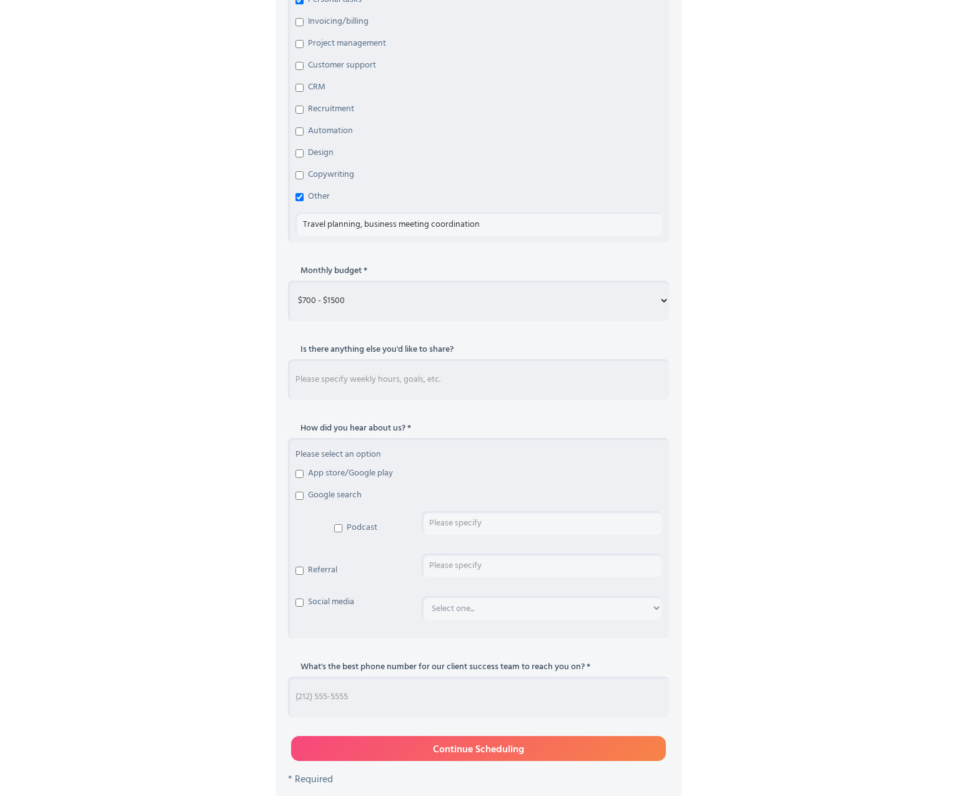
click at [288, 280] on select "Please select budget Under $700 $700 - $1500 $1500 - $3000 $3000+" at bounding box center [478, 300] width 381 height 41
click at [161, 354] on div "Step 1 of 3 Schedule Consultation Form First Name Tara Last Name Conover Email …" at bounding box center [478, 155] width 957 height 1285
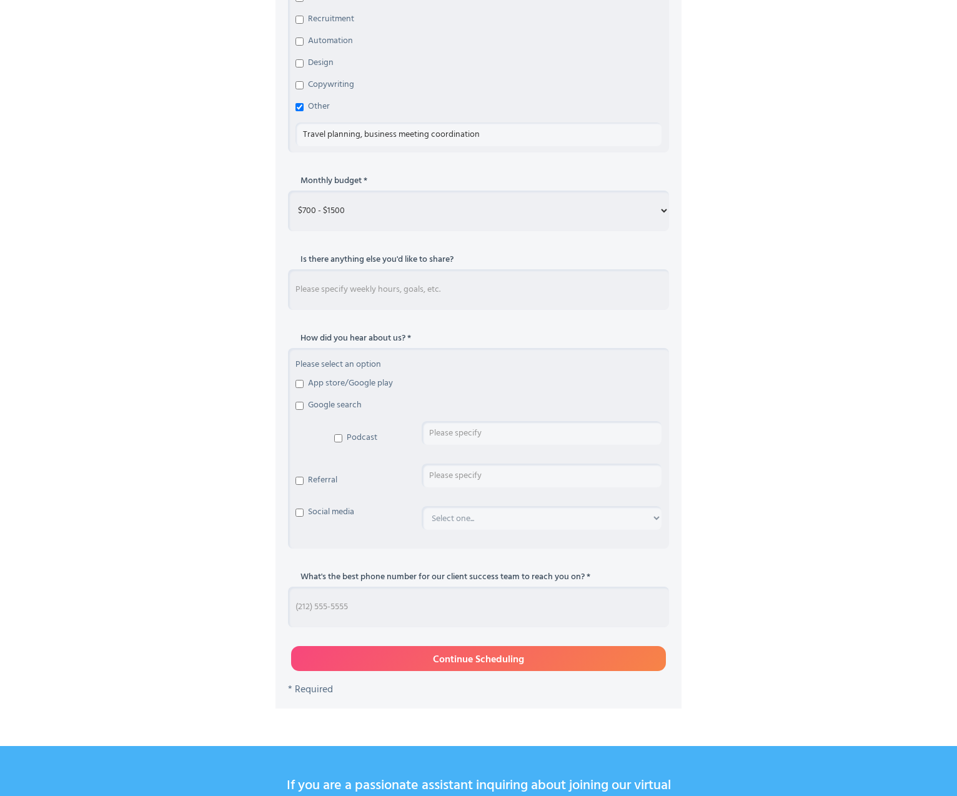
scroll to position [874, 0]
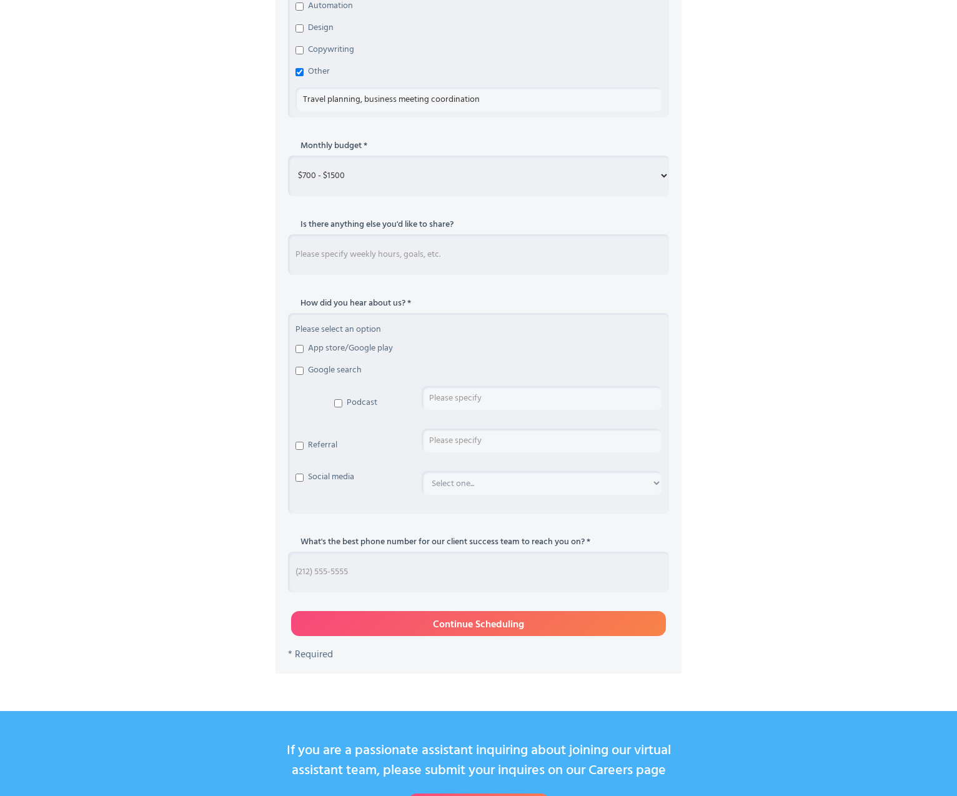
click at [347, 252] on input "Schedule Consultation Form" at bounding box center [478, 254] width 381 height 41
type input "Potential to support 2 to 3 executives."
click at [344, 368] on span "Google search" at bounding box center [335, 370] width 54 height 12
click at [304, 368] on input "Google search" at bounding box center [299, 371] width 8 height 8
checkbox input "true"
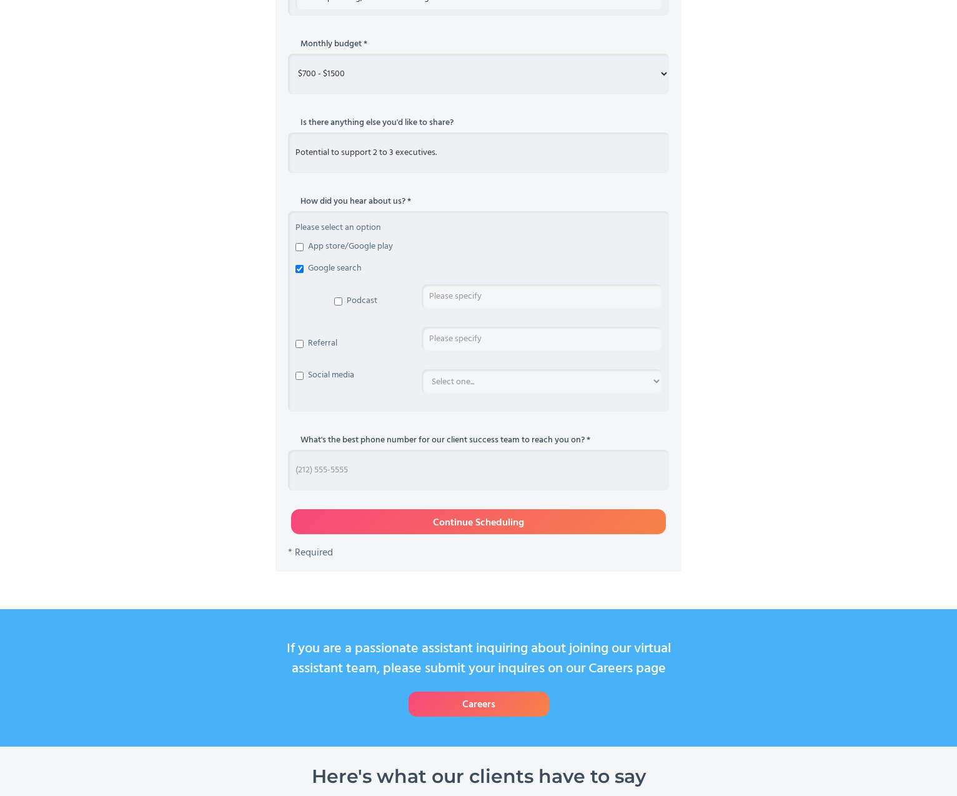
scroll to position [999, 0]
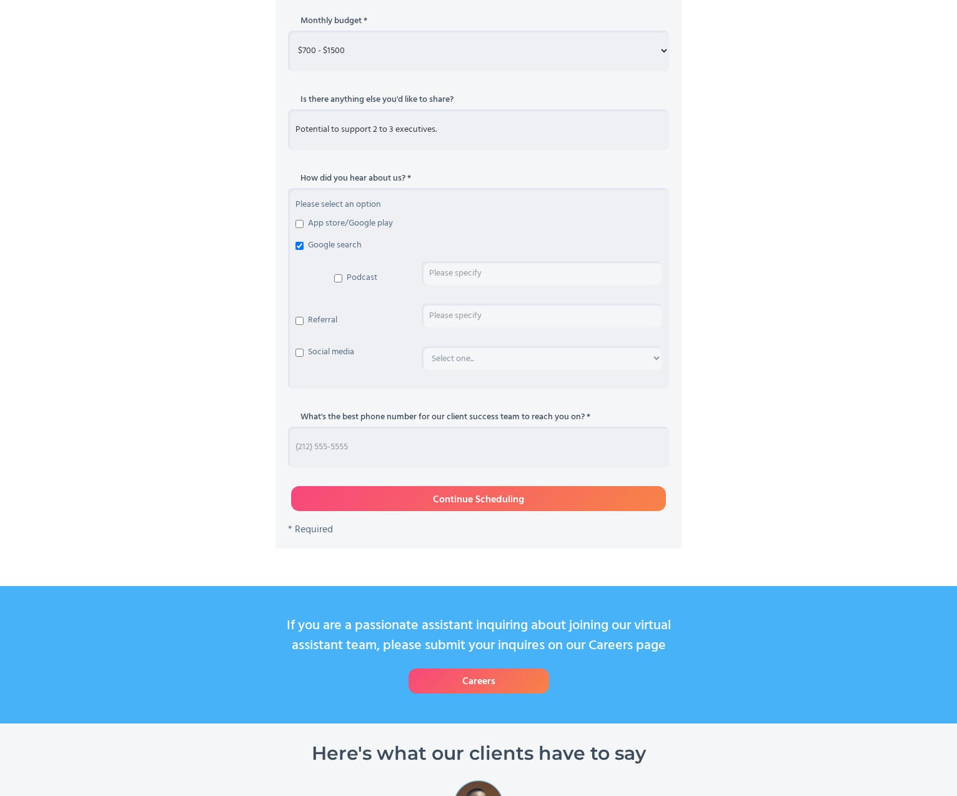
click at [357, 450] on input "Schedule Consultation Form" at bounding box center [478, 447] width 381 height 41
type input "2068516673"
click at [427, 496] on input "Continue Scheduling" at bounding box center [478, 498] width 375 height 25
type input "Please wait..."
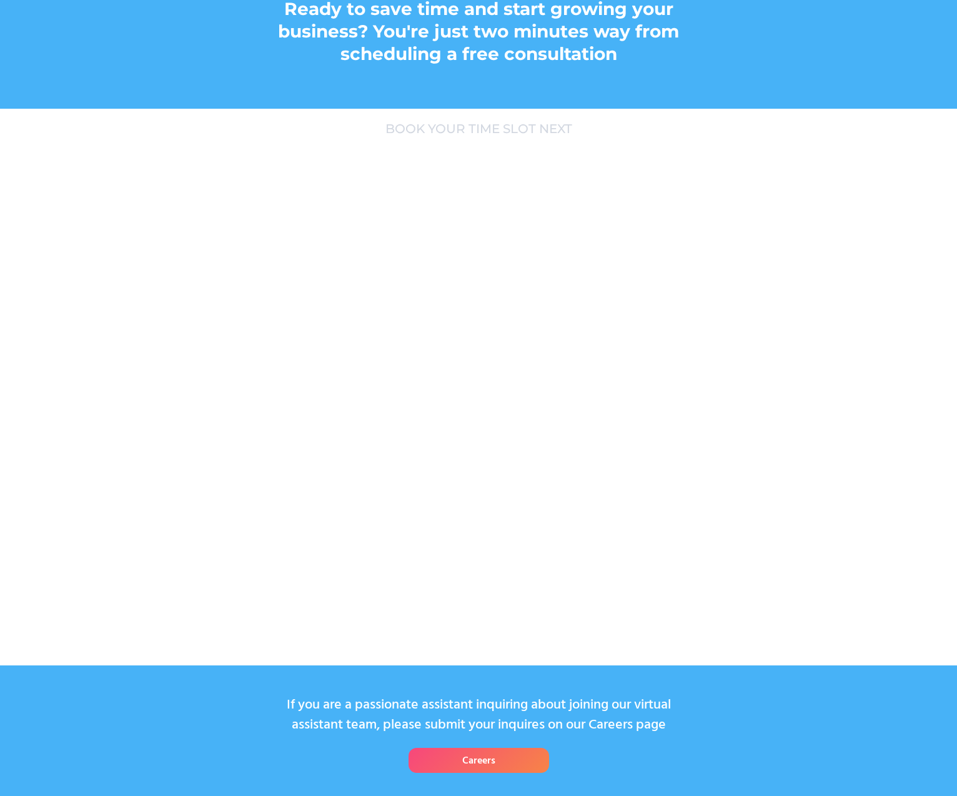
scroll to position [112, 0]
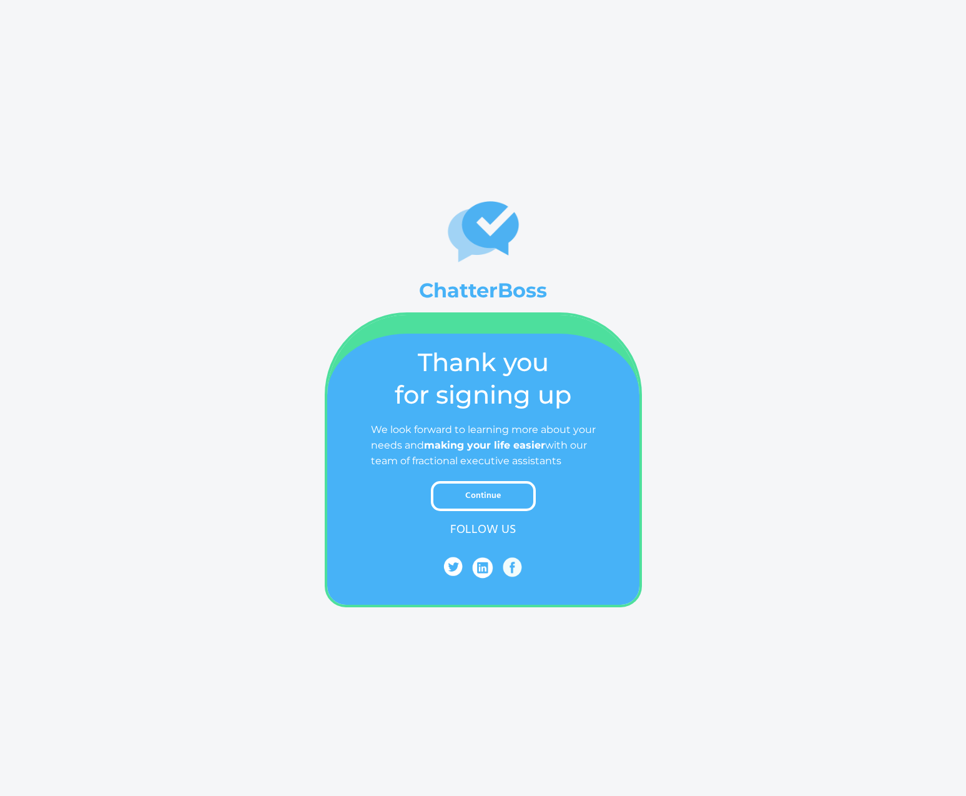
click at [500, 495] on link "Continue" at bounding box center [483, 496] width 105 height 30
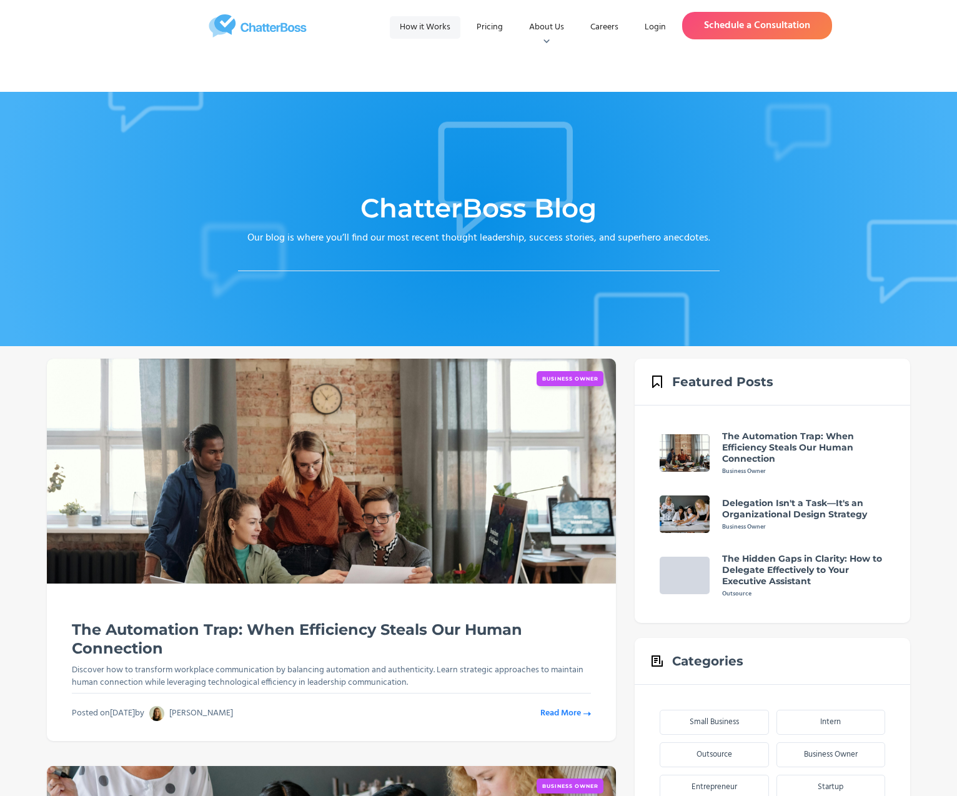
click at [423, 31] on link "How it Works" at bounding box center [425, 27] width 71 height 22
